Goal: Information Seeking & Learning: Learn about a topic

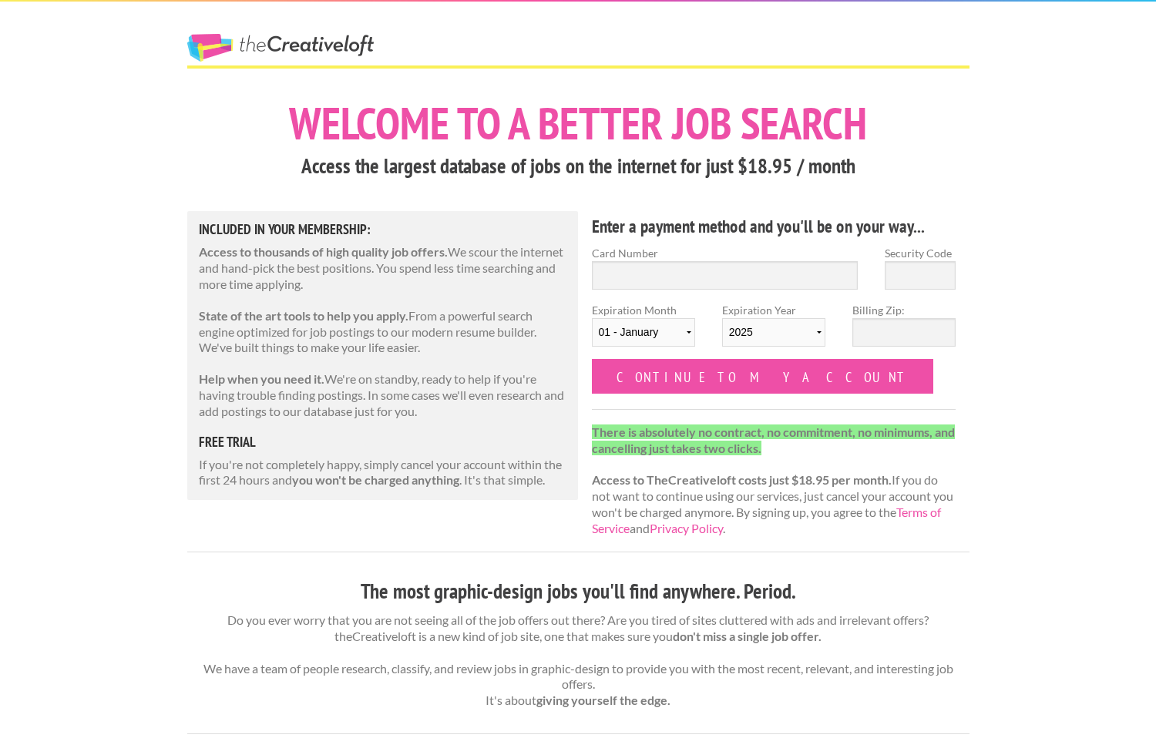
click at [254, 44] on link "The Creative Loft" at bounding box center [280, 48] width 186 height 28
click at [286, 24] on div "The Creative Loft" at bounding box center [308, 34] width 270 height 64
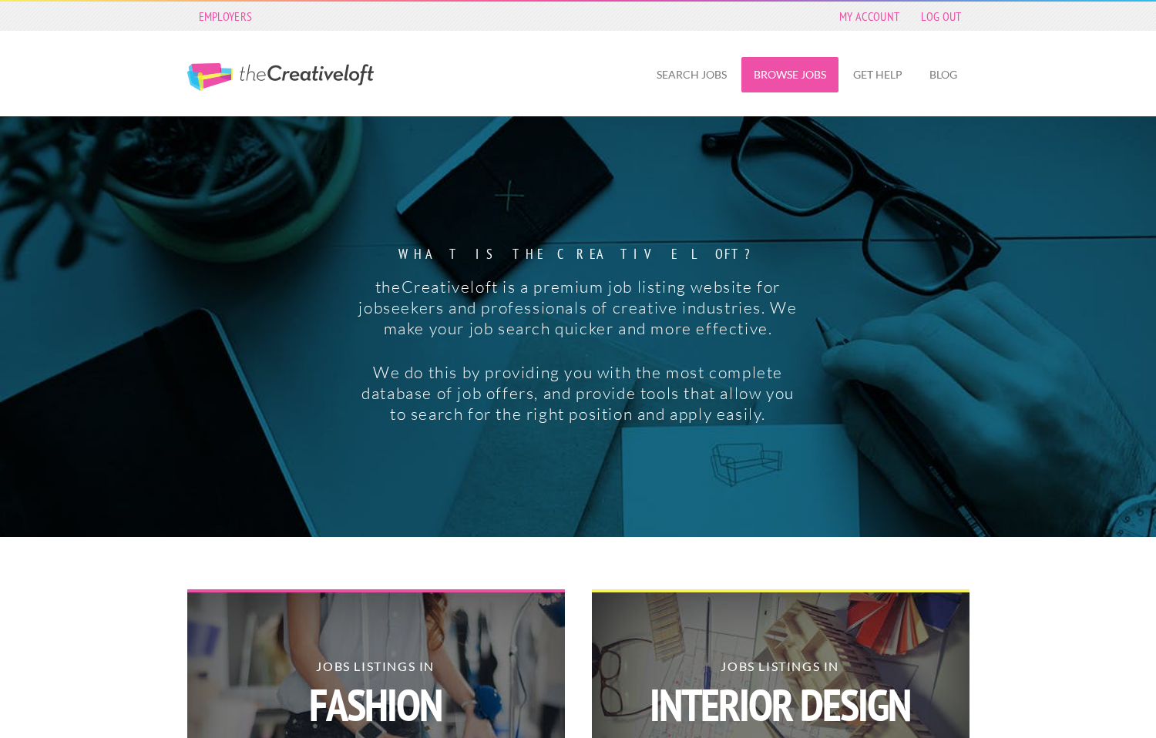
click at [763, 79] on link "Browse Jobs" at bounding box center [789, 74] width 97 height 35
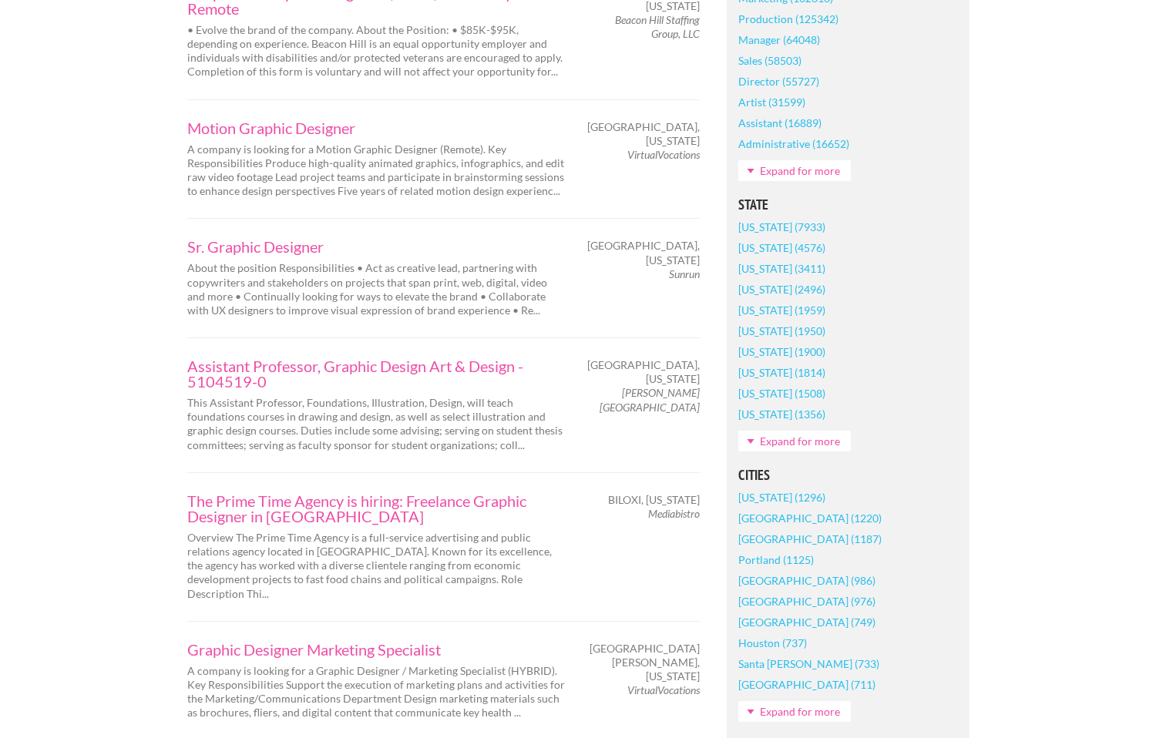
scroll to position [827, 0]
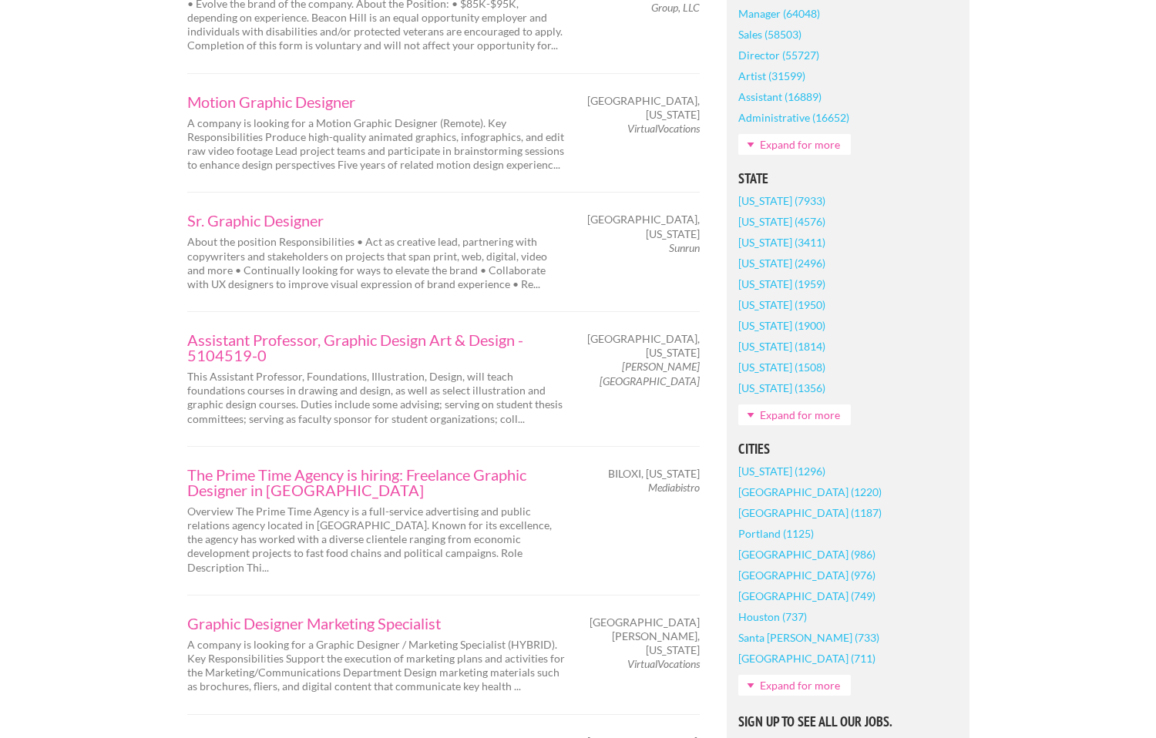
click at [823, 682] on link "Expand for more" at bounding box center [794, 685] width 112 height 21
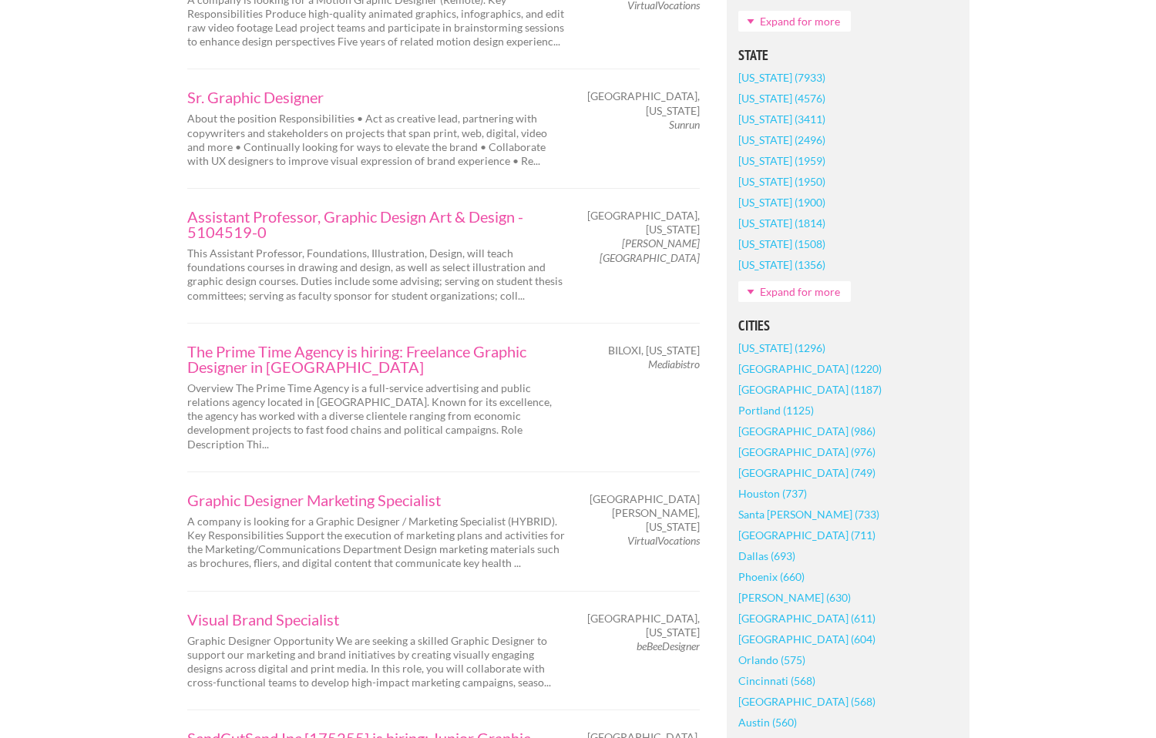
scroll to position [1658, 0]
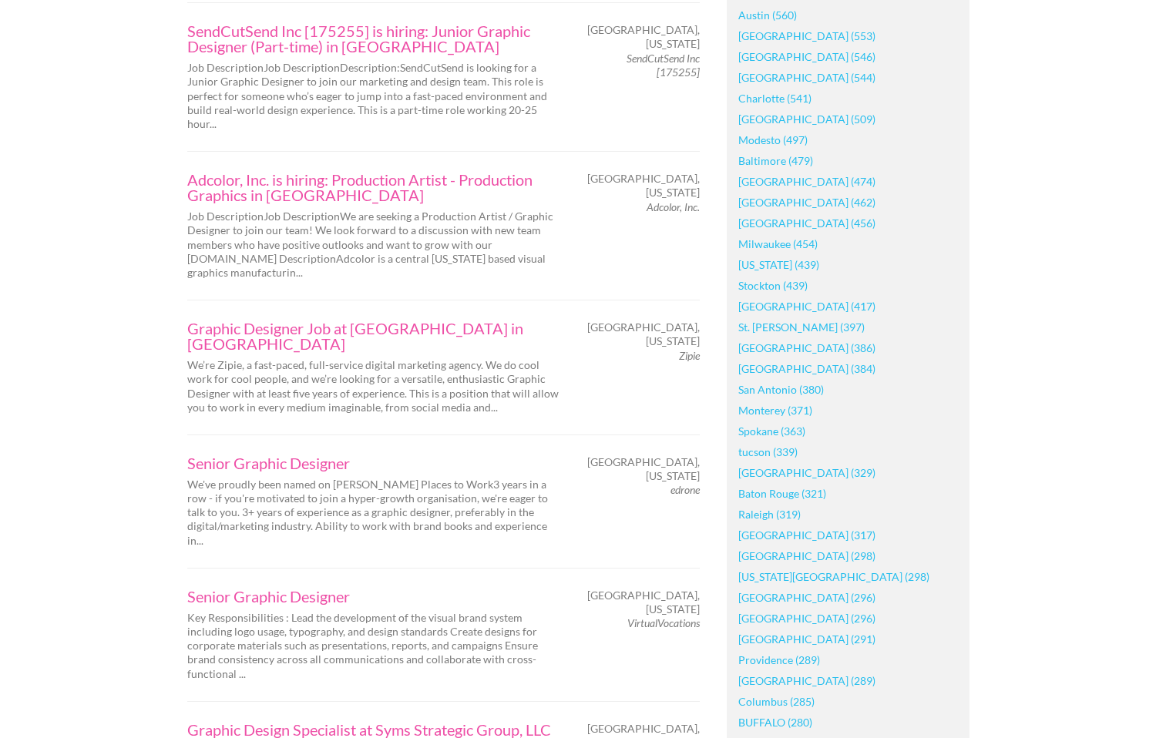
click at [773, 372] on link "San Francisco (384)" at bounding box center [806, 368] width 137 height 21
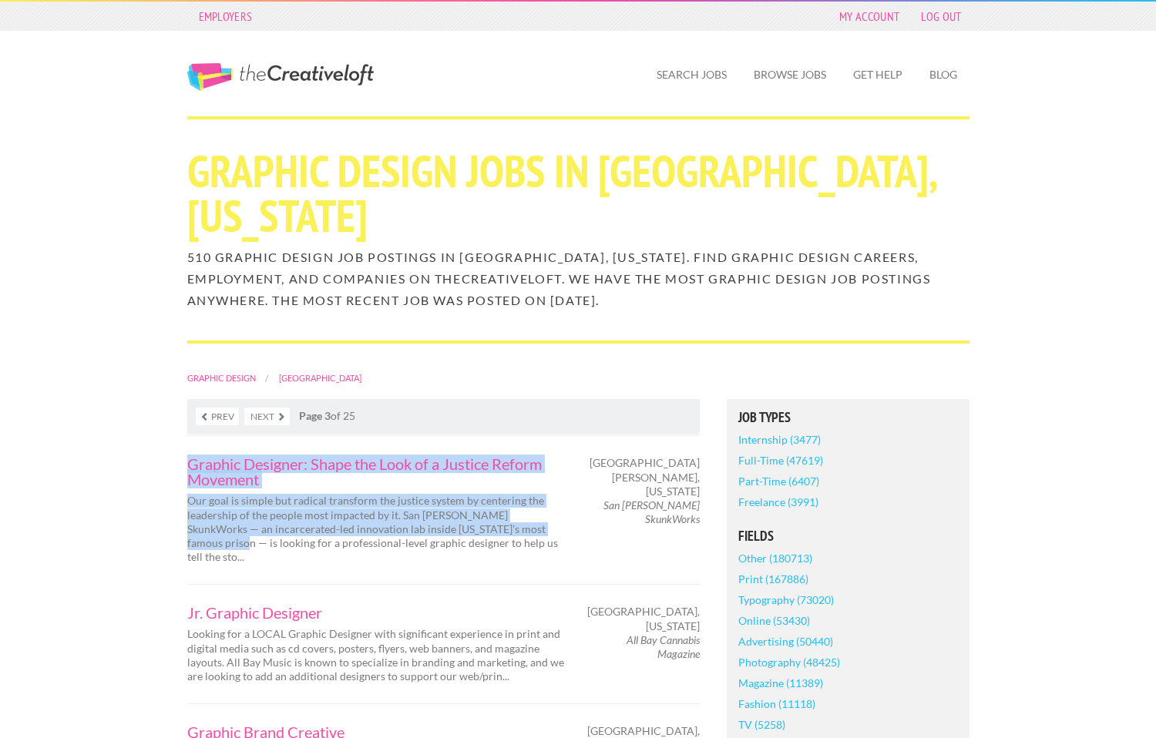
drag, startPoint x: 200, startPoint y: 462, endPoint x: 552, endPoint y: 531, distance: 358.7
copy div "Graphic Designer: Shape the Look of a Justice Reform Movement Our goal is simpl…"
click at [261, 75] on link "The Creative Loft" at bounding box center [280, 77] width 186 height 28
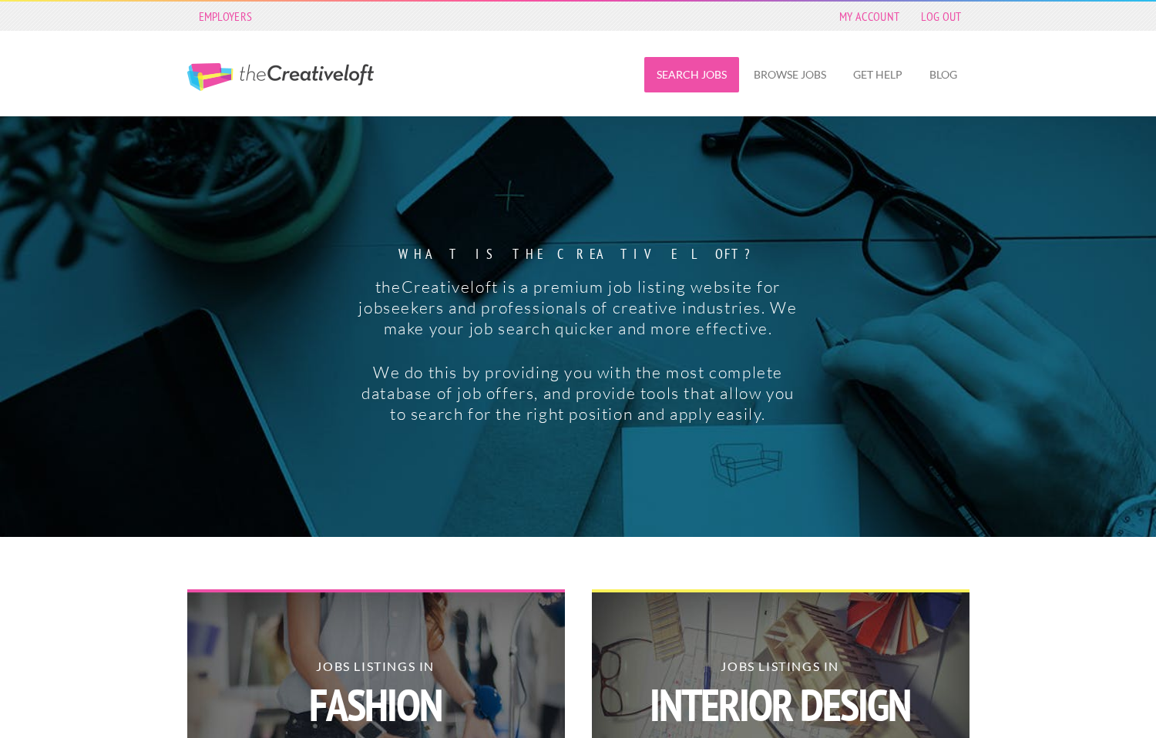
click at [715, 67] on link "Search Jobs" at bounding box center [691, 74] width 95 height 35
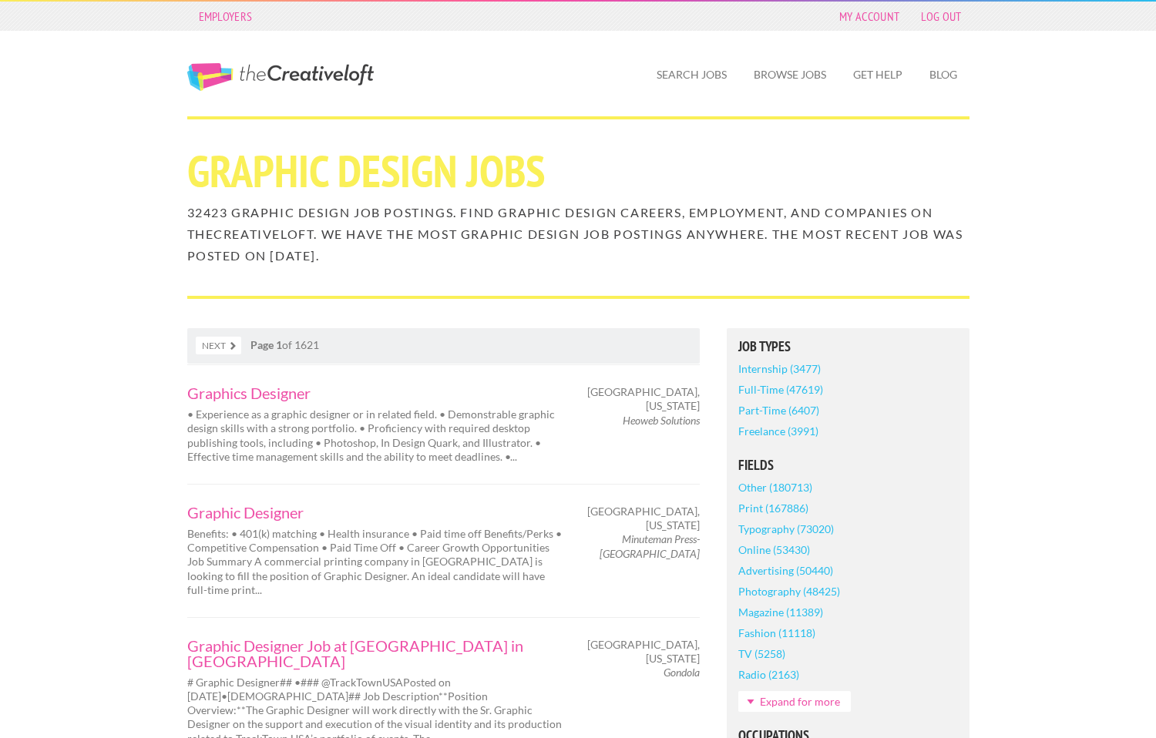
scroll to position [1658, 0]
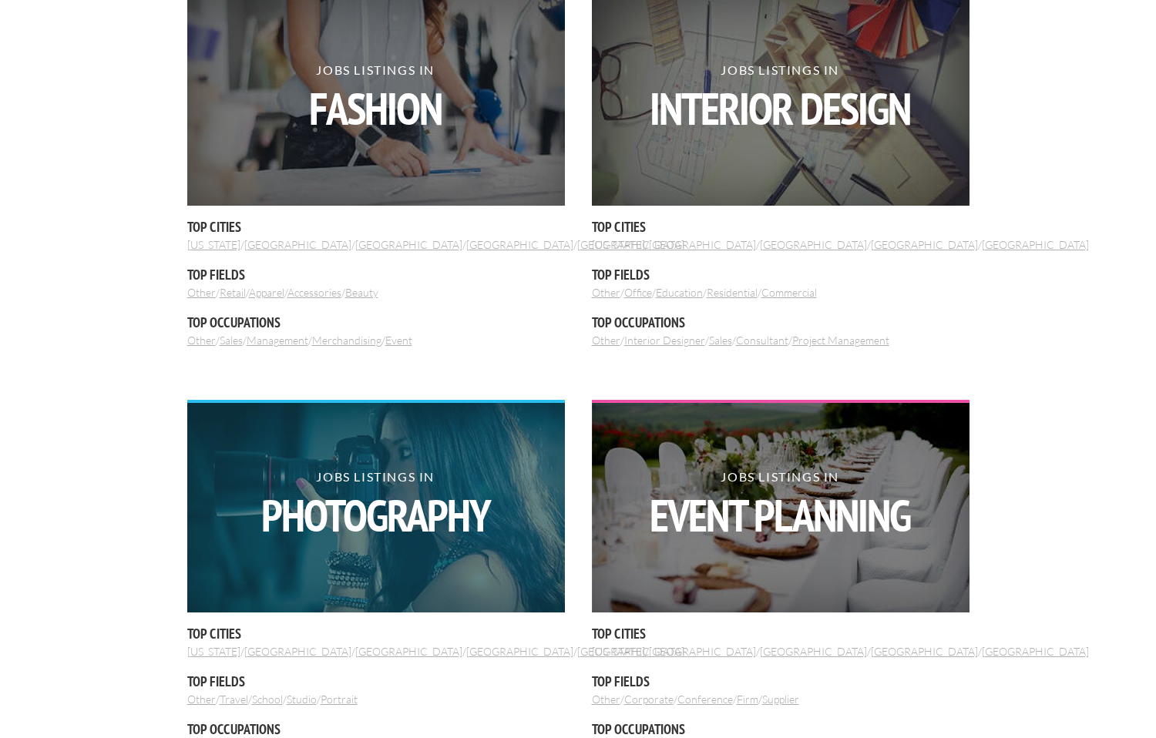
scroll to position [742, 0]
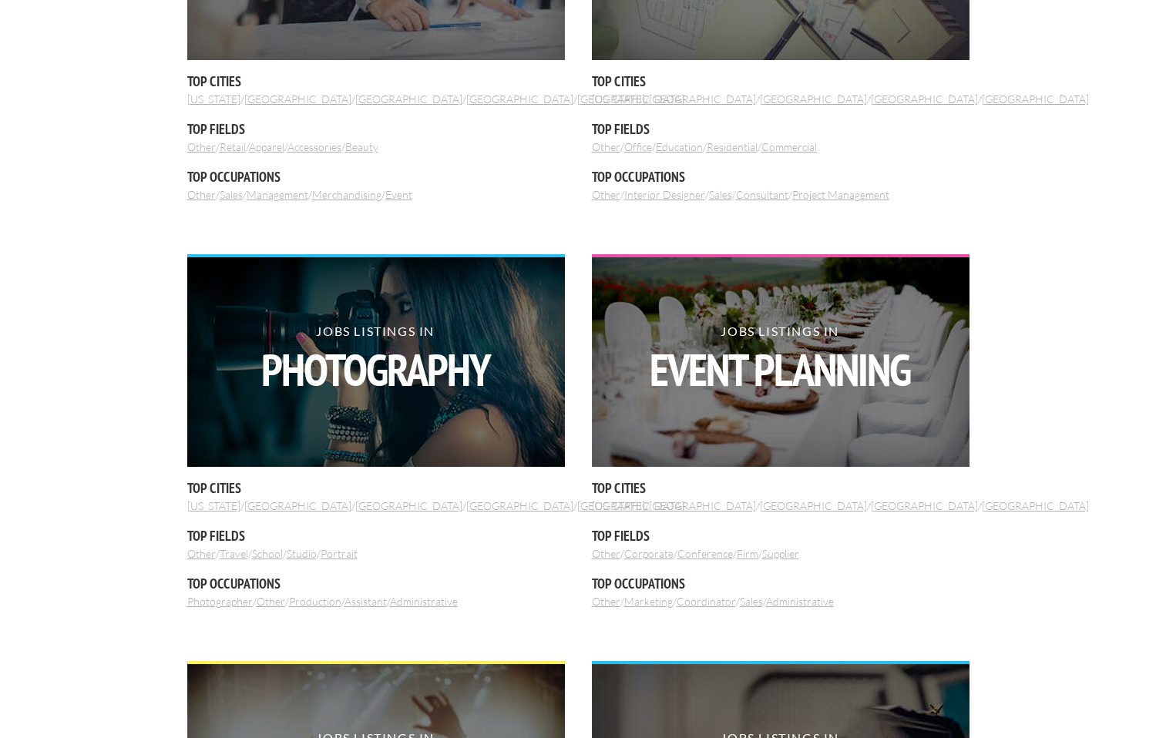
click at [218, 505] on link "[US_STATE]" at bounding box center [213, 505] width 53 height 13
